Goal: Download file/media

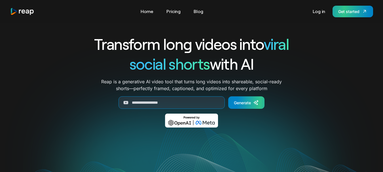
click at [346, 9] on div "Get started" at bounding box center [348, 12] width 21 height 6
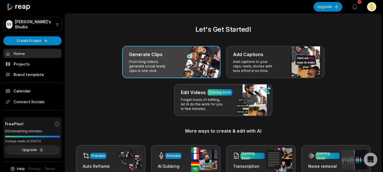
click at [161, 71] on p "From long videos generate social ready clips in one click." at bounding box center [151, 67] width 44 height 14
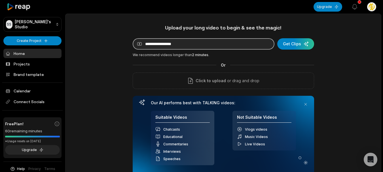
click at [208, 43] on input at bounding box center [204, 43] width 142 height 11
paste input "**********"
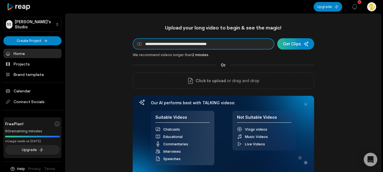
type input "**********"
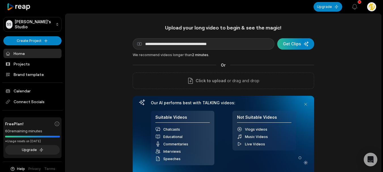
click at [290, 43] on div "submit" at bounding box center [295, 43] width 37 height 11
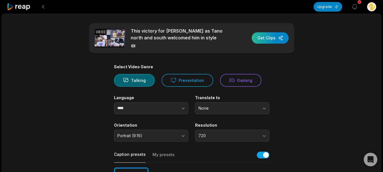
click at [267, 37] on div "button" at bounding box center [270, 37] width 37 height 11
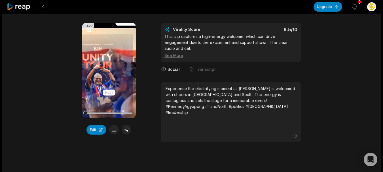
scroll to position [88, 0]
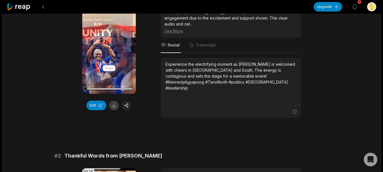
click at [115, 105] on button at bounding box center [114, 106] width 10 height 10
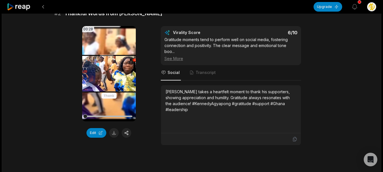
scroll to position [233, 0]
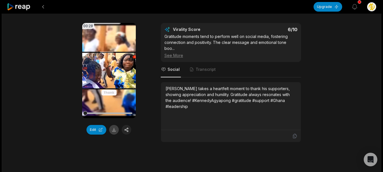
click at [114, 127] on button at bounding box center [114, 130] width 10 height 10
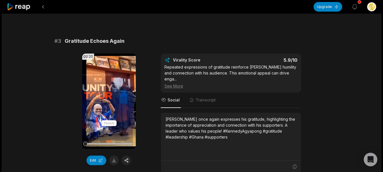
scroll to position [421, 0]
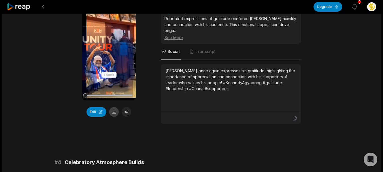
click at [113, 111] on button at bounding box center [114, 112] width 10 height 10
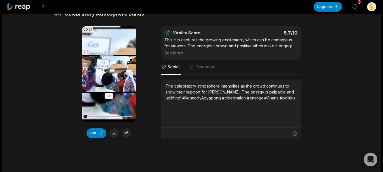
scroll to position [567, 0]
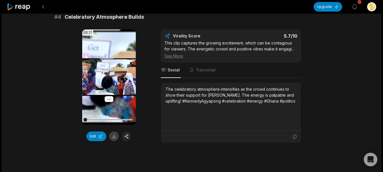
click at [114, 132] on button at bounding box center [114, 137] width 10 height 10
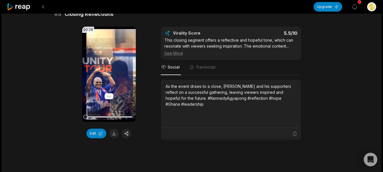
scroll to position [749, 0]
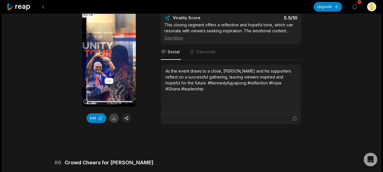
click at [114, 113] on button at bounding box center [114, 118] width 10 height 10
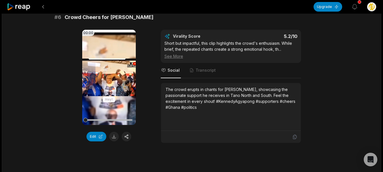
scroll to position [897, 0]
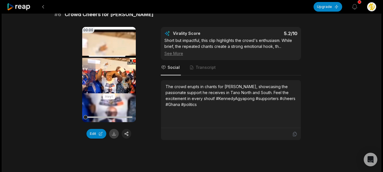
click at [113, 129] on button at bounding box center [114, 134] width 10 height 10
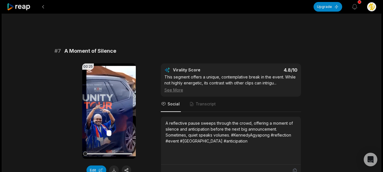
scroll to position [1049, 0]
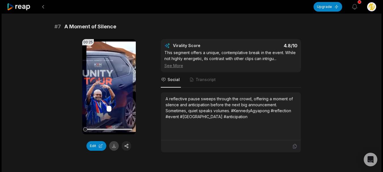
click at [113, 141] on button at bounding box center [114, 146] width 10 height 10
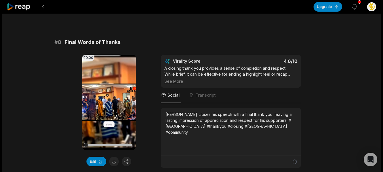
scroll to position [1200, 0]
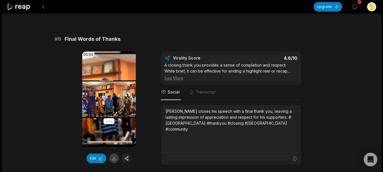
click at [113, 154] on button at bounding box center [114, 159] width 10 height 10
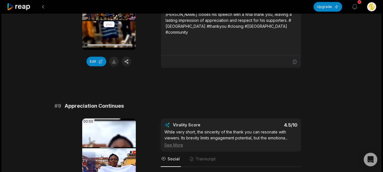
scroll to position [1370, 0]
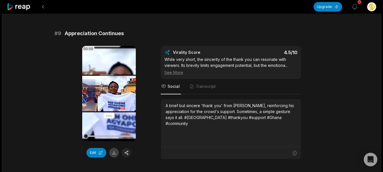
click at [114, 148] on button at bounding box center [114, 153] width 10 height 10
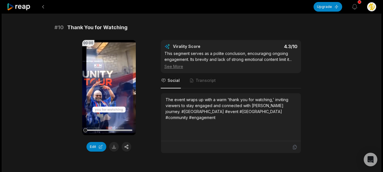
scroll to position [1546, 0]
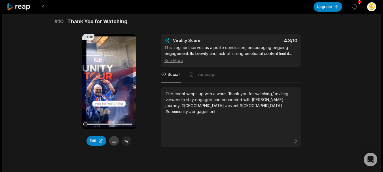
click at [115, 136] on button at bounding box center [114, 141] width 10 height 10
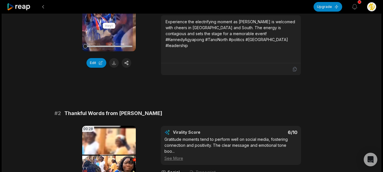
scroll to position [0, 0]
